Goal: Information Seeking & Learning: Learn about a topic

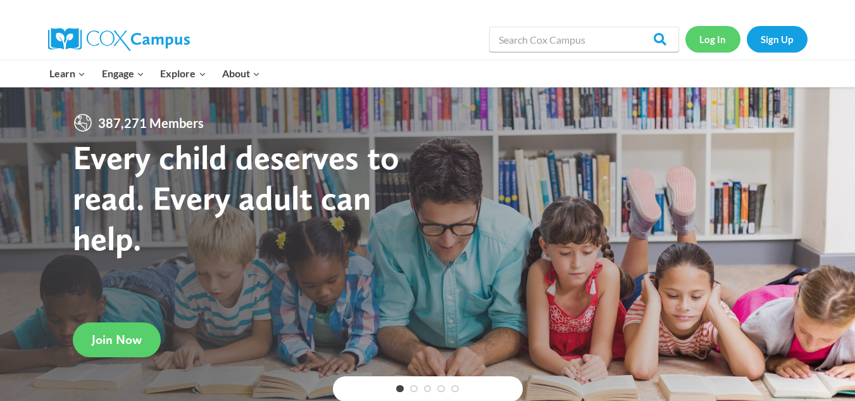
click at [717, 41] on link "Log In" at bounding box center [713, 39] width 55 height 26
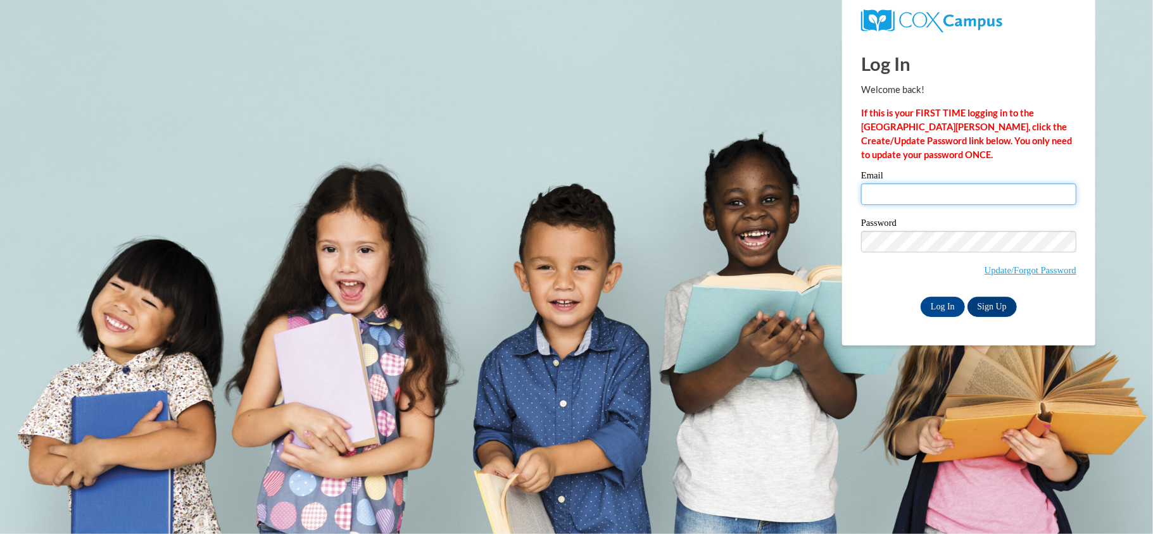
click at [872, 196] on input "Email" at bounding box center [968, 195] width 215 height 22
type input "920145322@student.ccga.edu"
click at [943, 309] on input "Log In" at bounding box center [943, 307] width 44 height 20
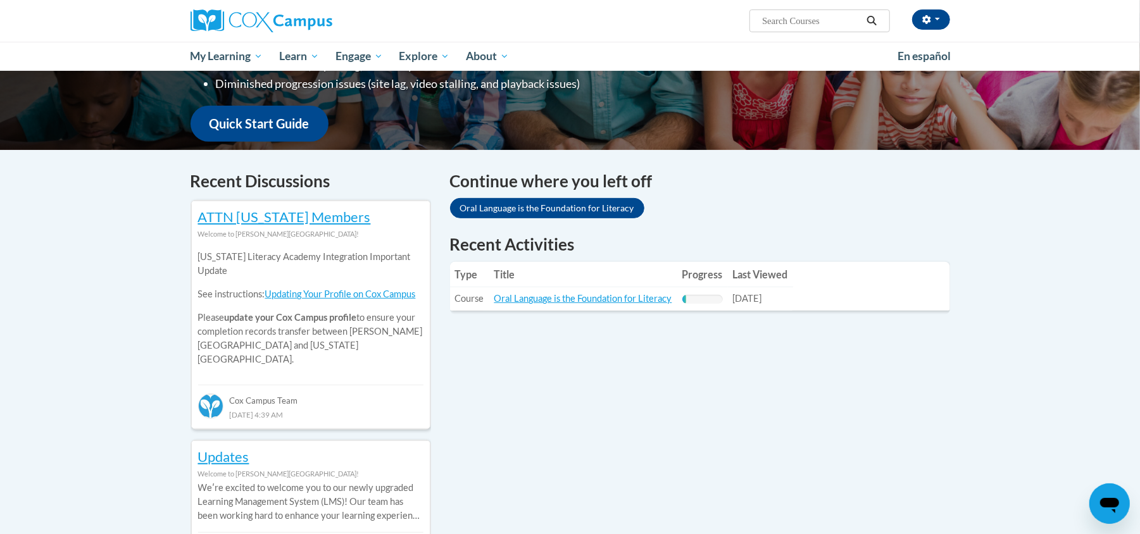
scroll to position [337, 0]
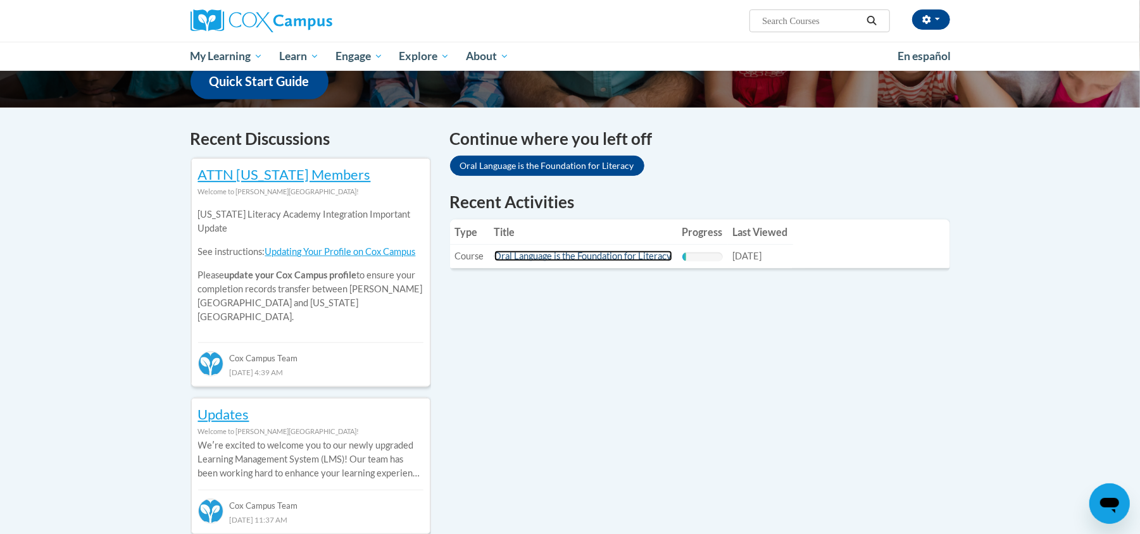
click at [567, 259] on link "Oral Language is the Foundation for Literacy" at bounding box center [583, 256] width 178 height 11
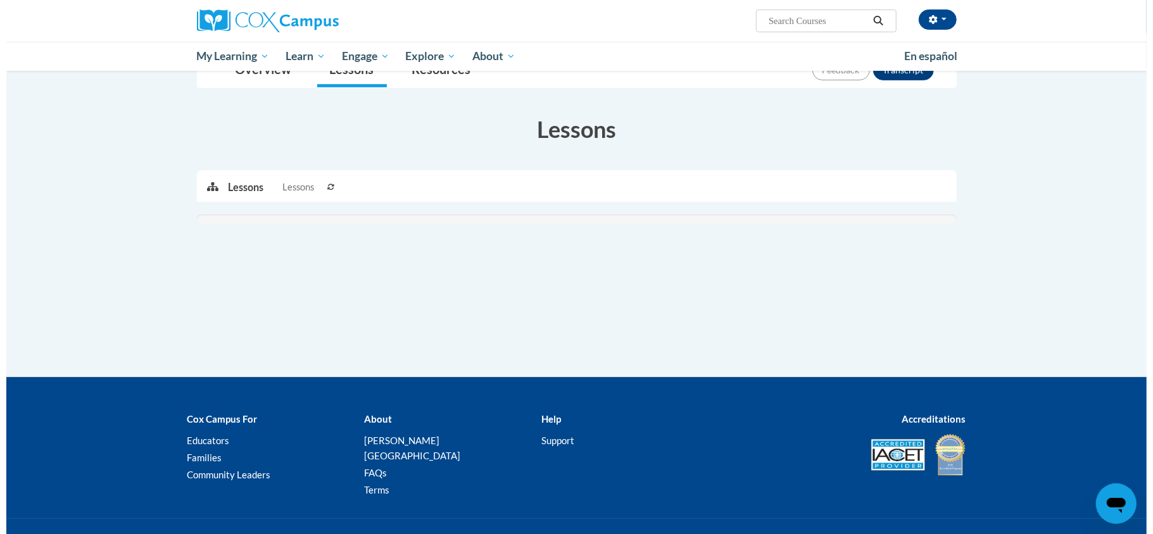
scroll to position [158, 0]
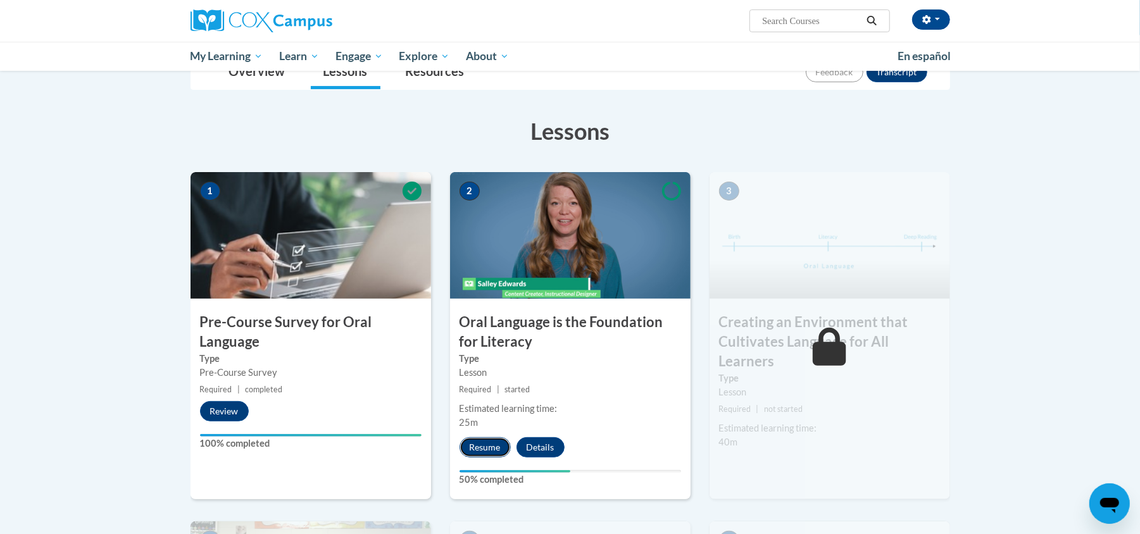
click at [507, 447] on button "Resume" at bounding box center [485, 447] width 51 height 20
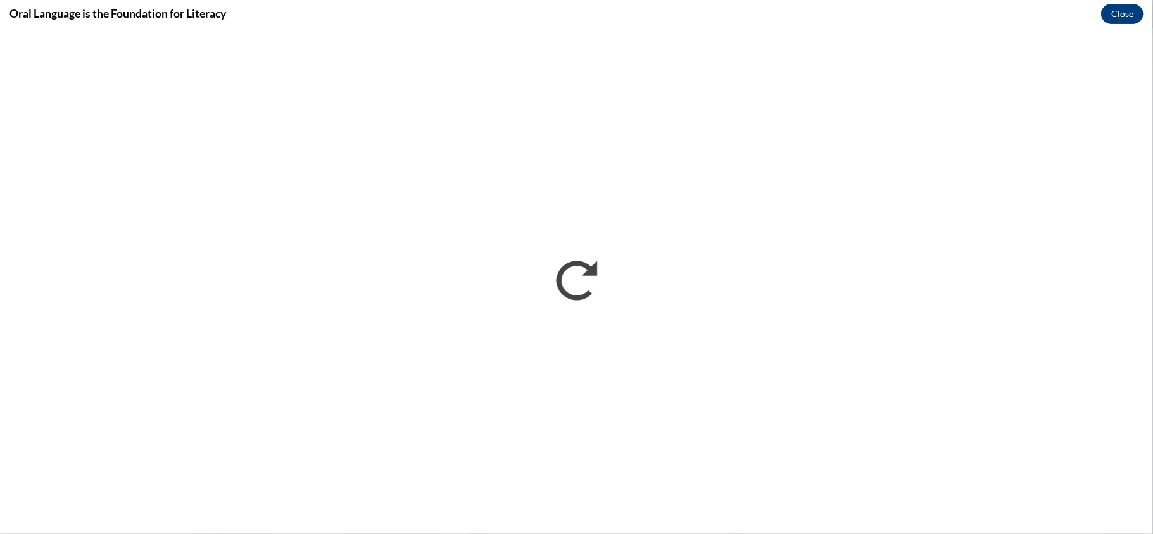
scroll to position [0, 0]
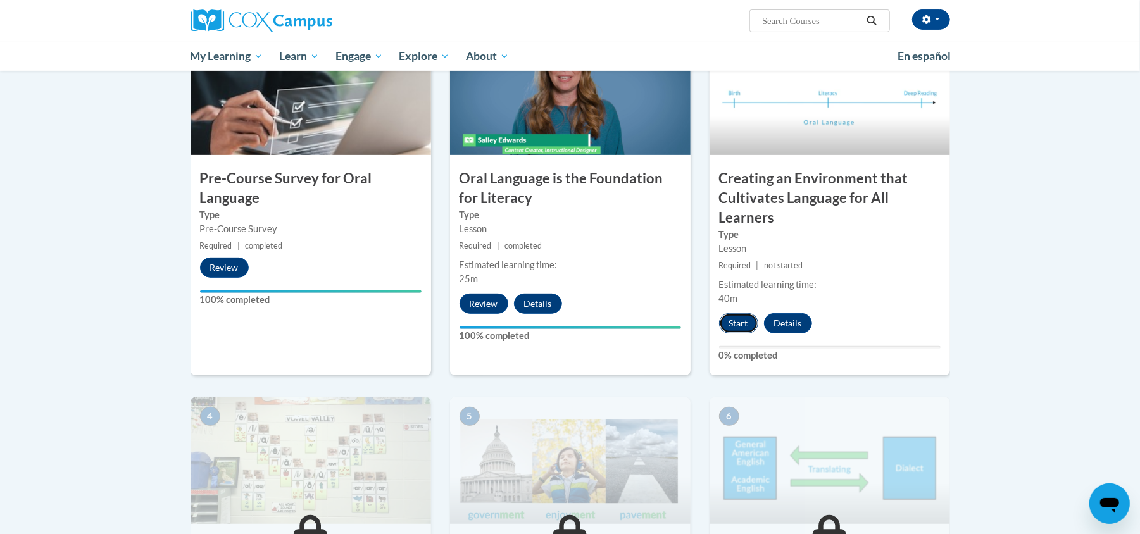
click at [734, 325] on button "Start" at bounding box center [738, 323] width 39 height 20
